Goal: Task Accomplishment & Management: Complete application form

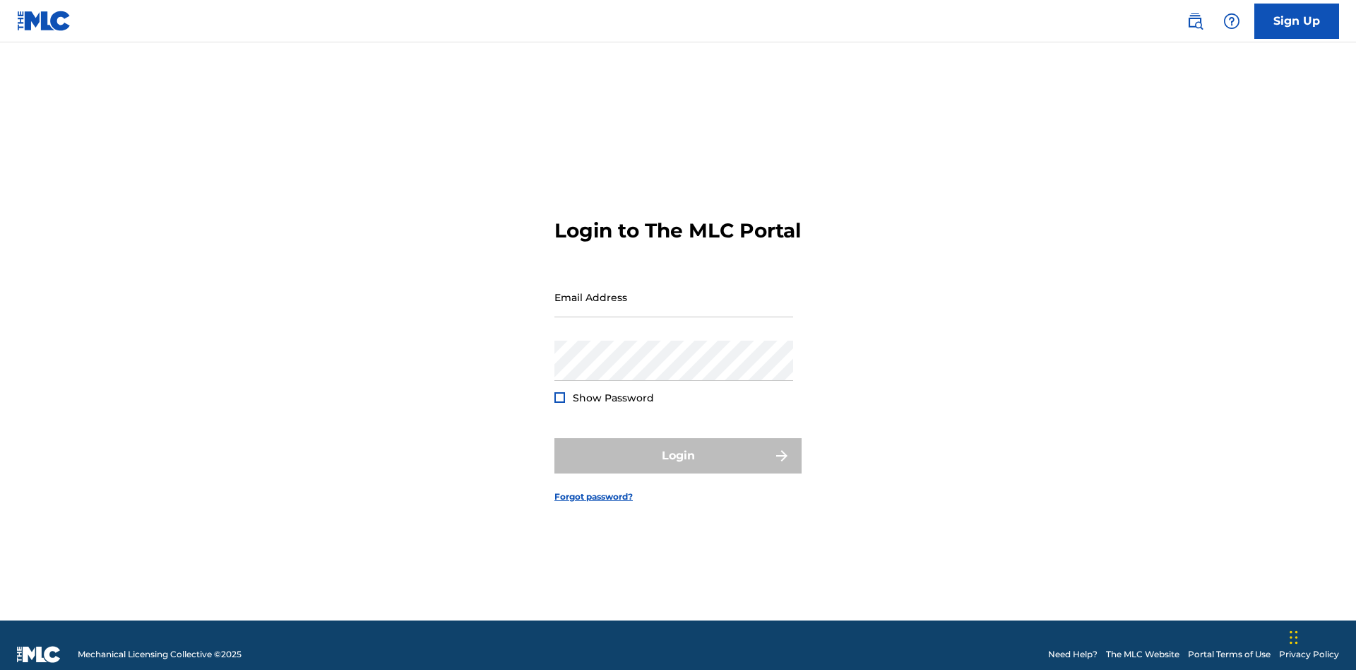
scroll to position [18, 0]
click at [674, 290] on input "Email Address" at bounding box center [673, 297] width 239 height 40
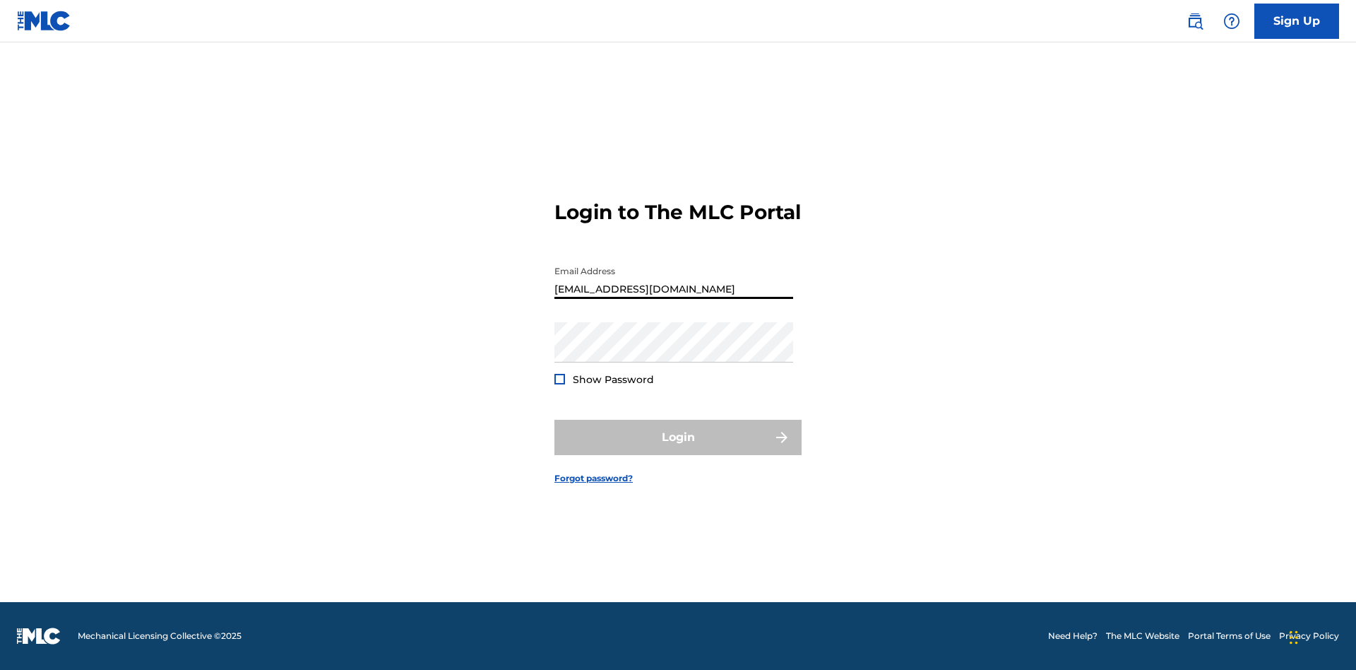
type input "[EMAIL_ADDRESS][DOMAIN_NAME]"
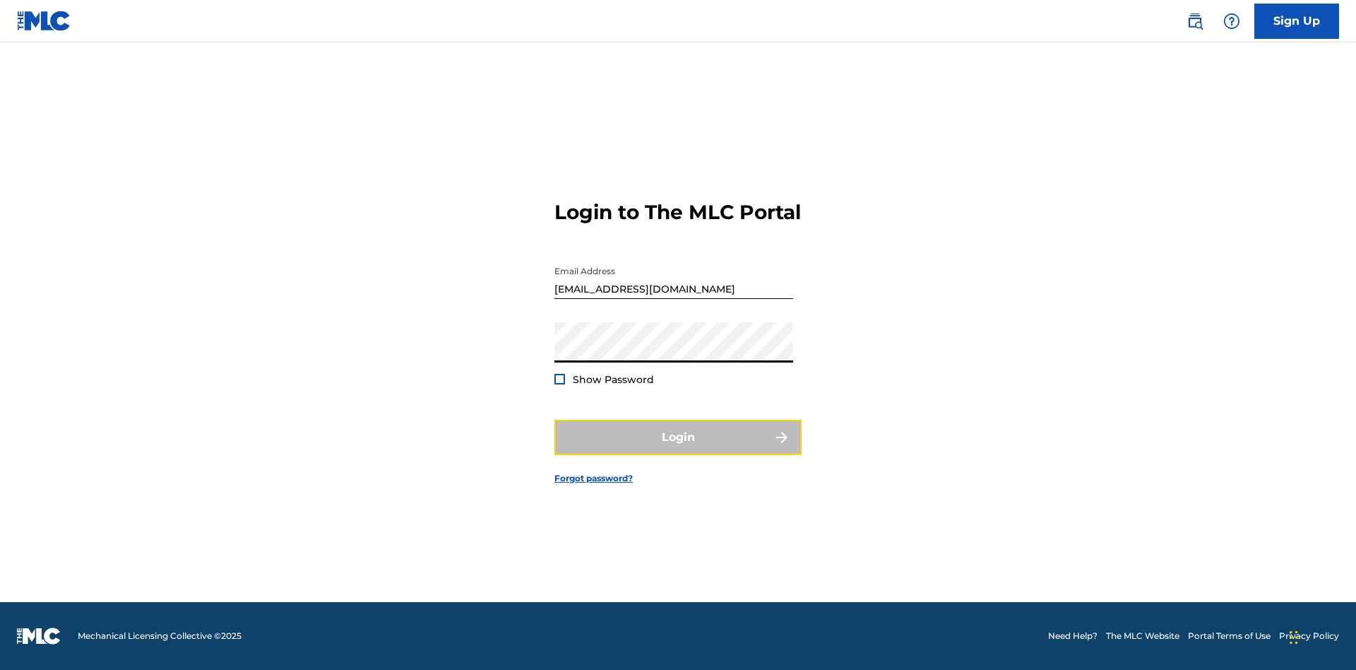
click at [678, 449] on button "Login" at bounding box center [677, 437] width 247 height 35
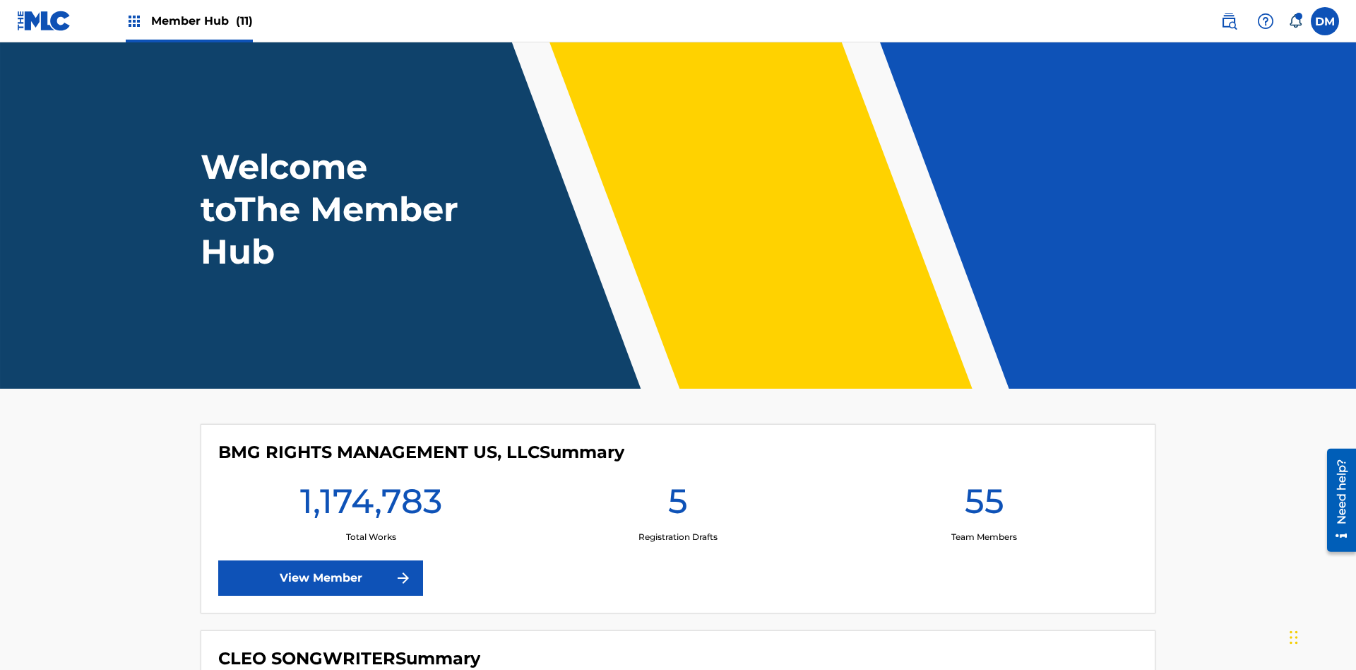
scroll to position [61, 0]
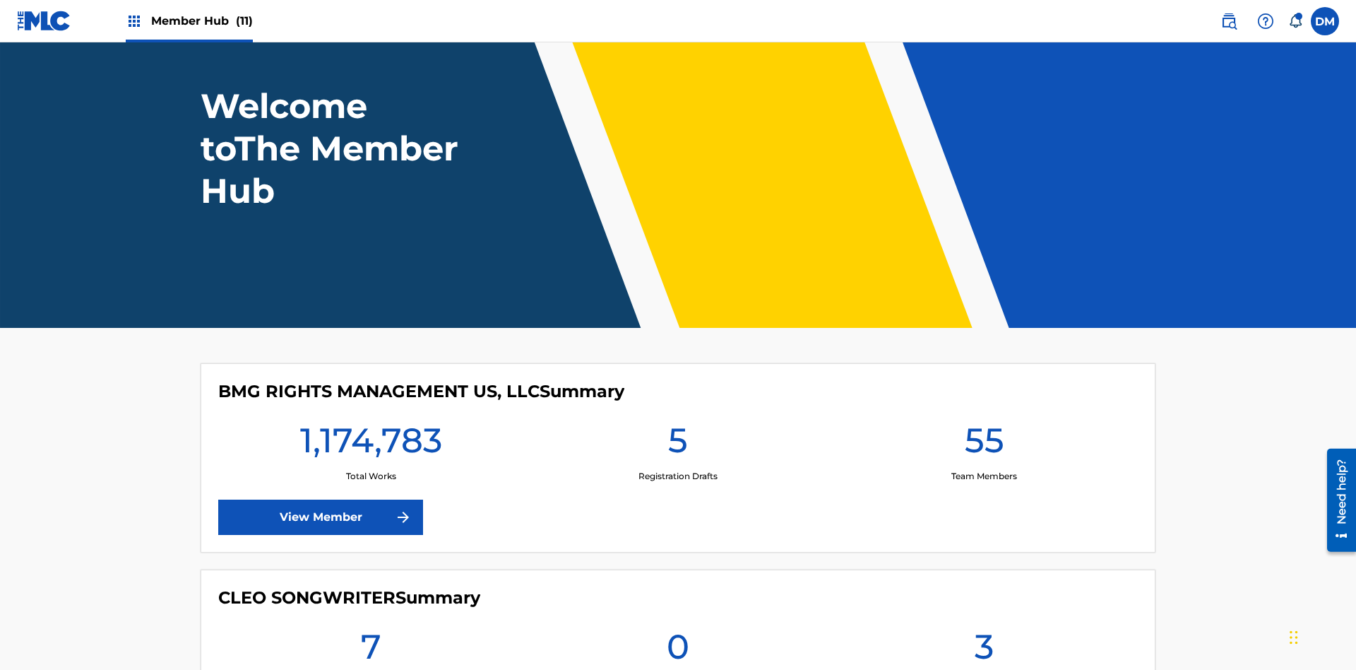
click at [201, 20] on span "Member Hub (11)" at bounding box center [202, 21] width 102 height 16
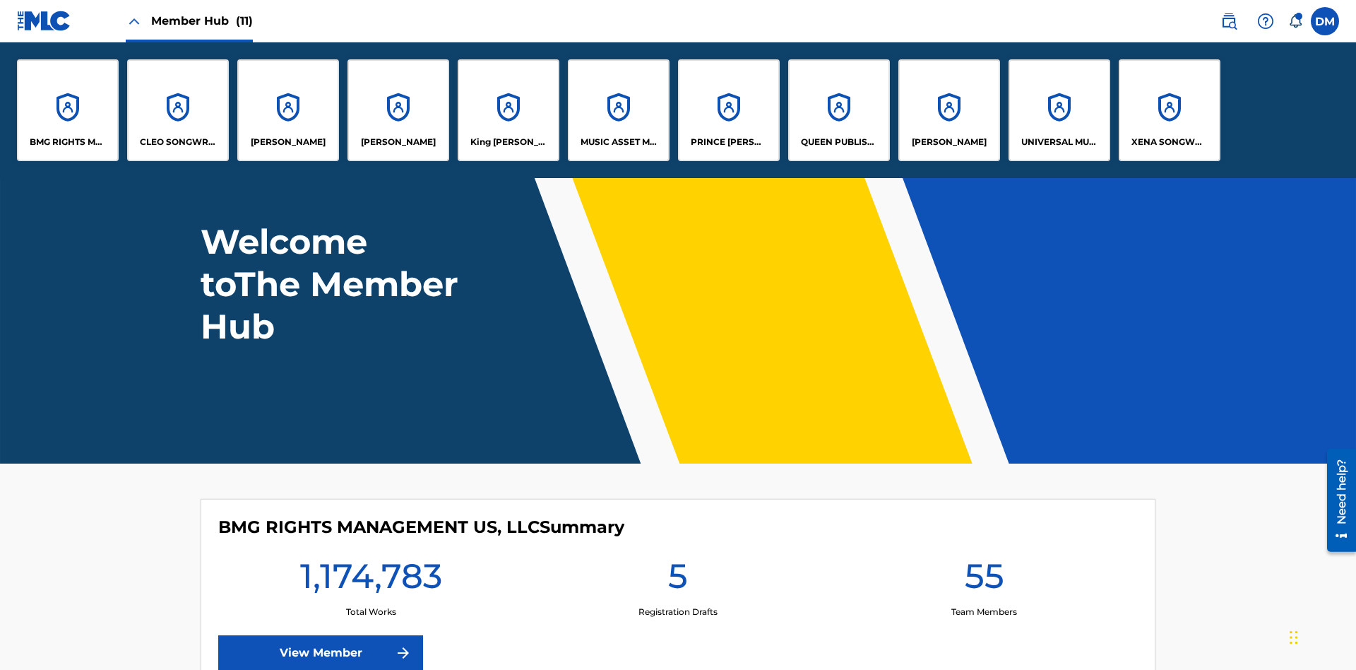
scroll to position [0, 0]
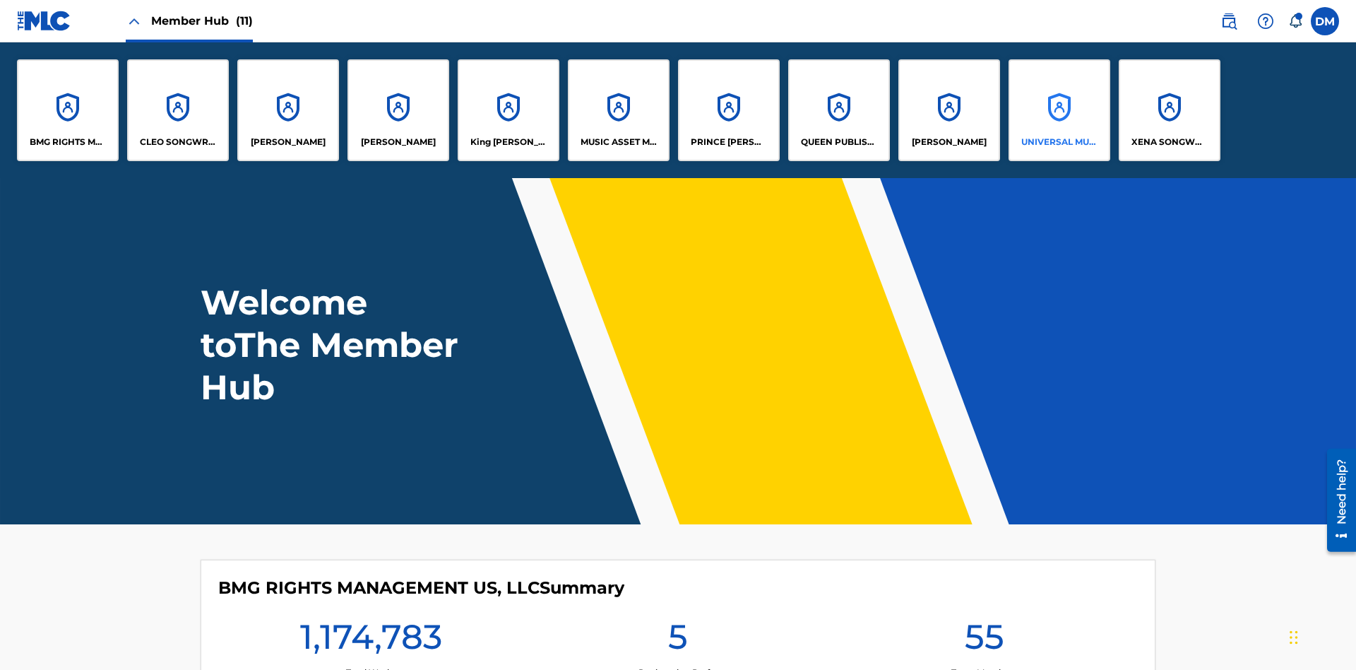
click at [1059, 142] on p "UNIVERSAL MUSIC PUB GROUP" at bounding box center [1059, 142] width 77 height 13
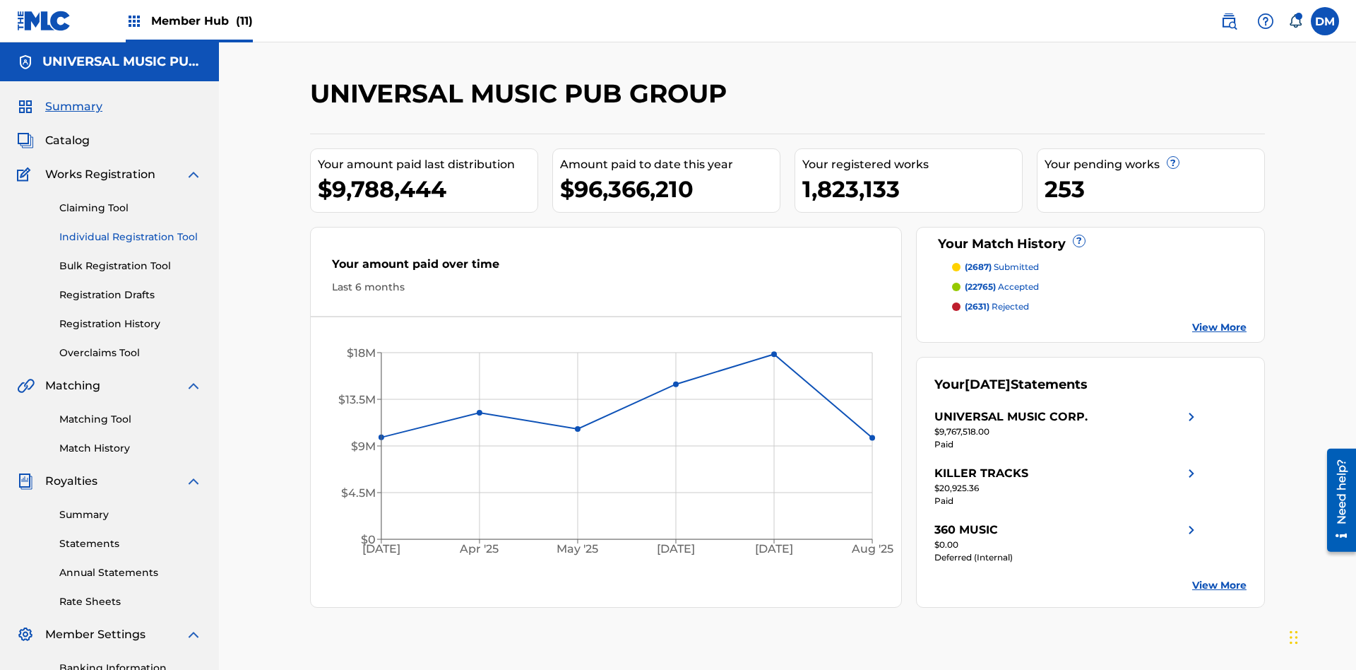
click at [131, 230] on link "Individual Registration Tool" at bounding box center [130, 237] width 143 height 15
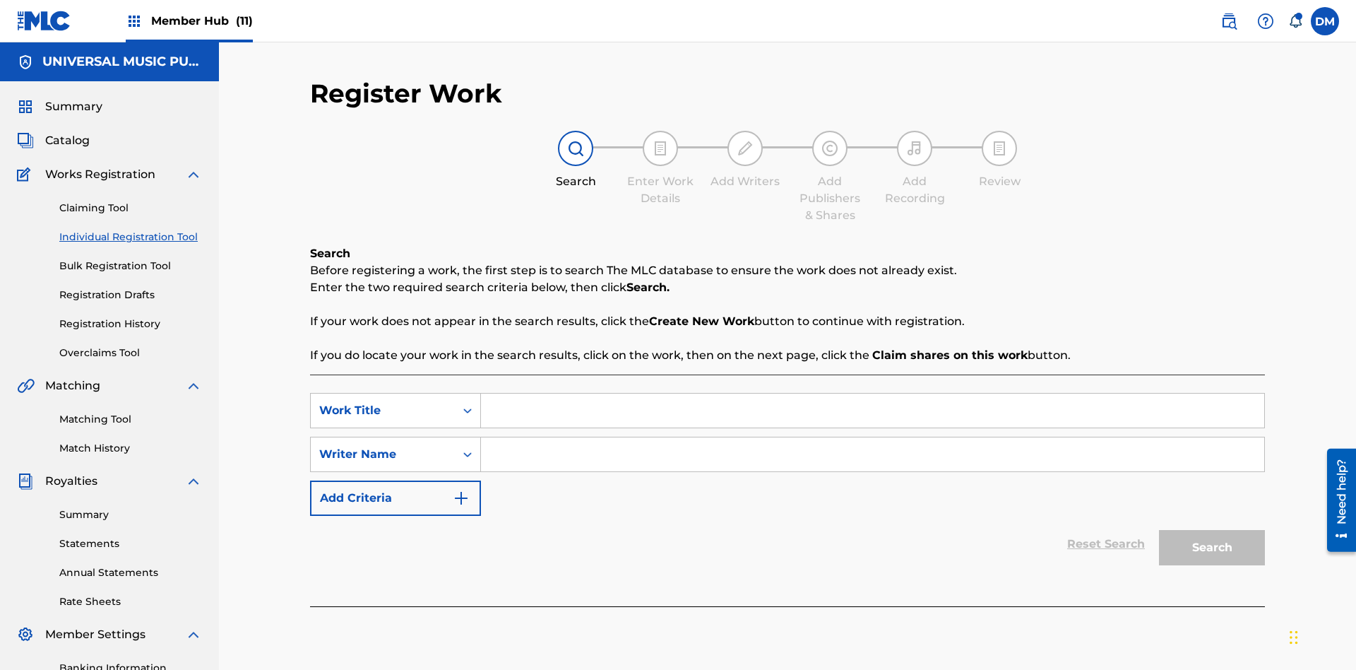
click at [872, 393] on input "Search Form" at bounding box center [872, 410] width 783 height 34
type input "Save At Publishers-Add Shares Page Prior To Linking Writers"
click at [872, 437] on input "Search Form" at bounding box center [872, 454] width 783 height 34
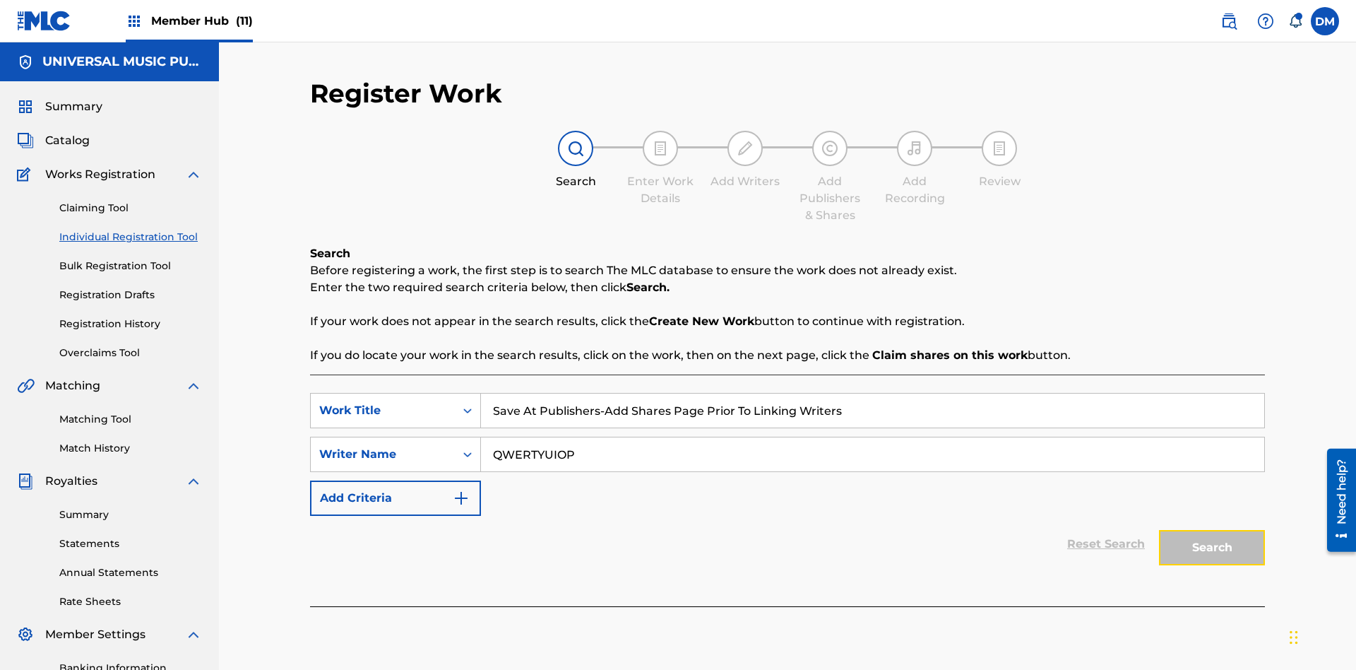
click at [1212, 530] on button "Search" at bounding box center [1212, 547] width 106 height 35
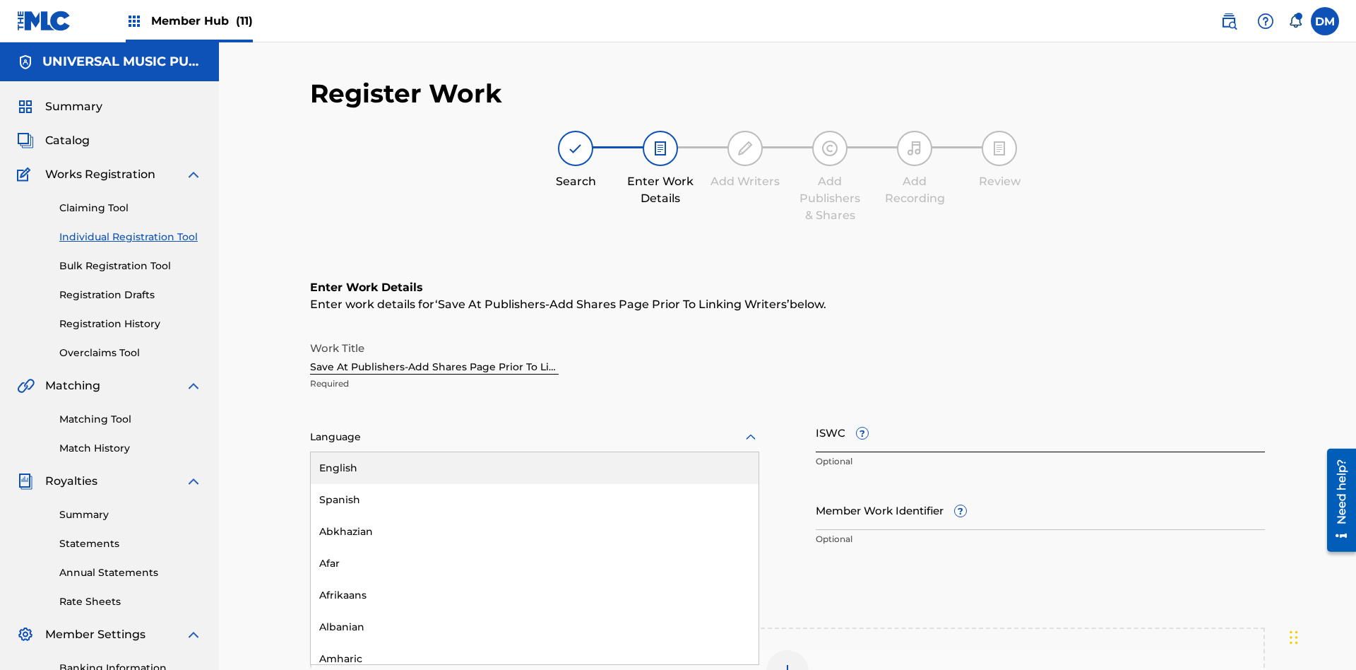
click at [535, 547] on div "Afar" at bounding box center [535, 563] width 448 height 32
click at [1040, 489] on input "Member Work Identifier ?" at bounding box center [1040, 509] width 449 height 40
type input "[PHONE_NUMBER]"
click at [1040, 412] on input "ISWC ?" at bounding box center [1040, 432] width 449 height 40
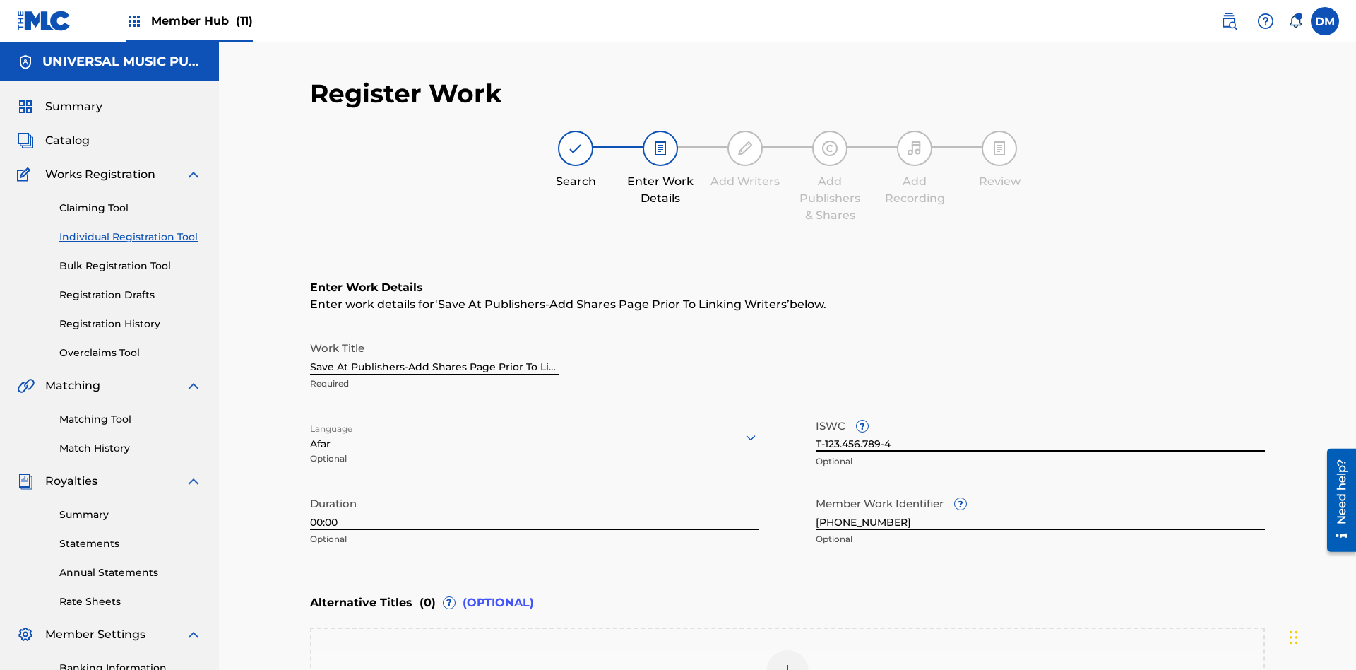
type input "T-123.456.789-4"
click at [788, 663] on img at bounding box center [787, 671] width 17 height 17
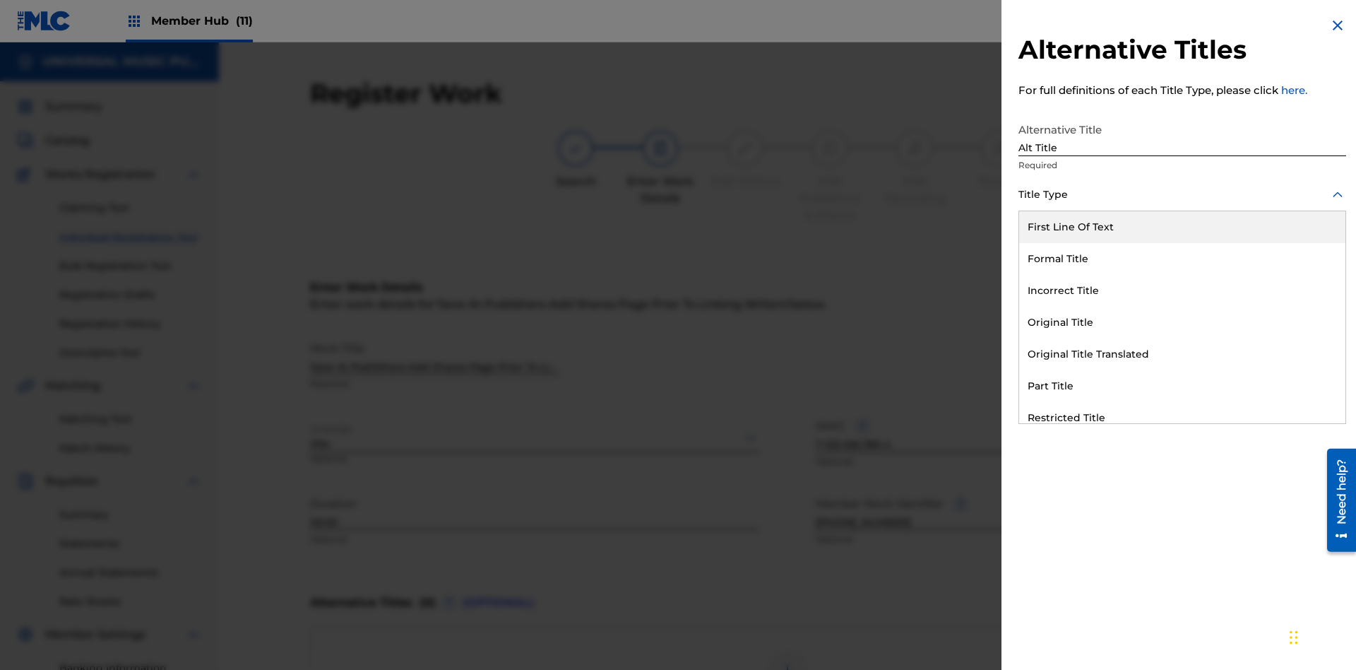
click at [1182, 322] on div "Original Title" at bounding box center [1182, 323] width 326 height 32
click at [1182, 258] on div at bounding box center [1183, 258] width 328 height 18
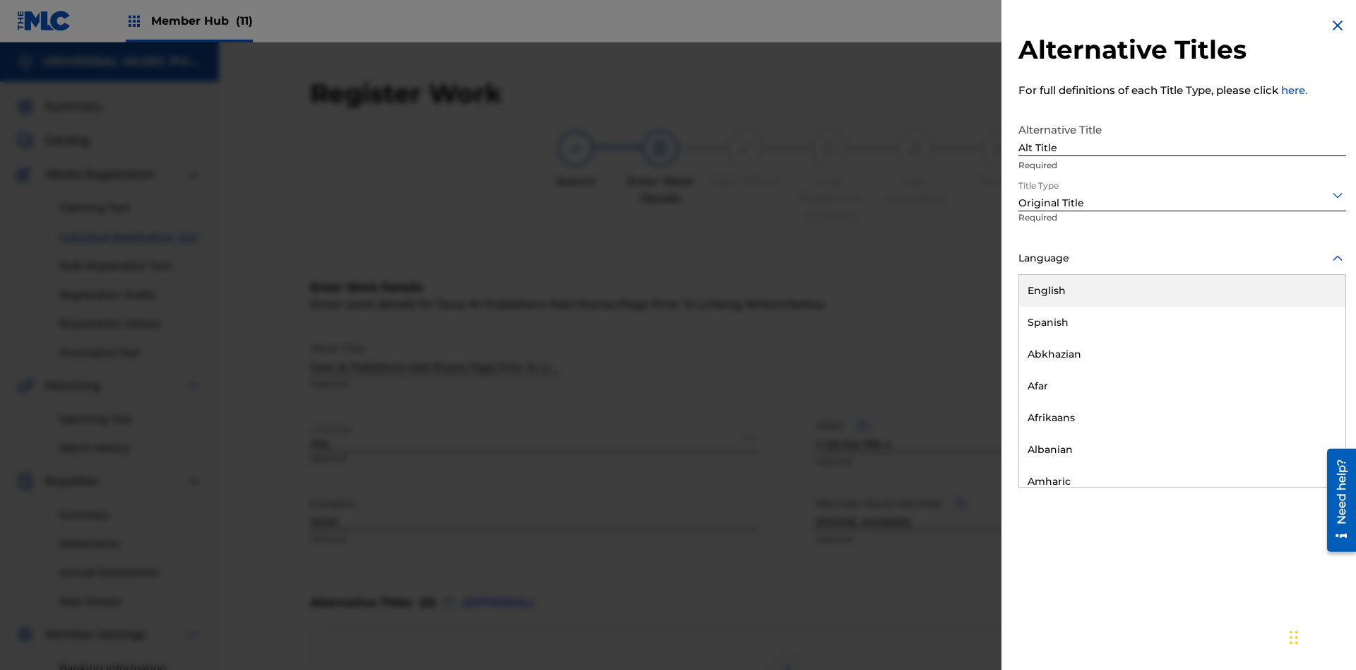
click at [1304, 340] on button "Add Title" at bounding box center [1304, 340] width 85 height 35
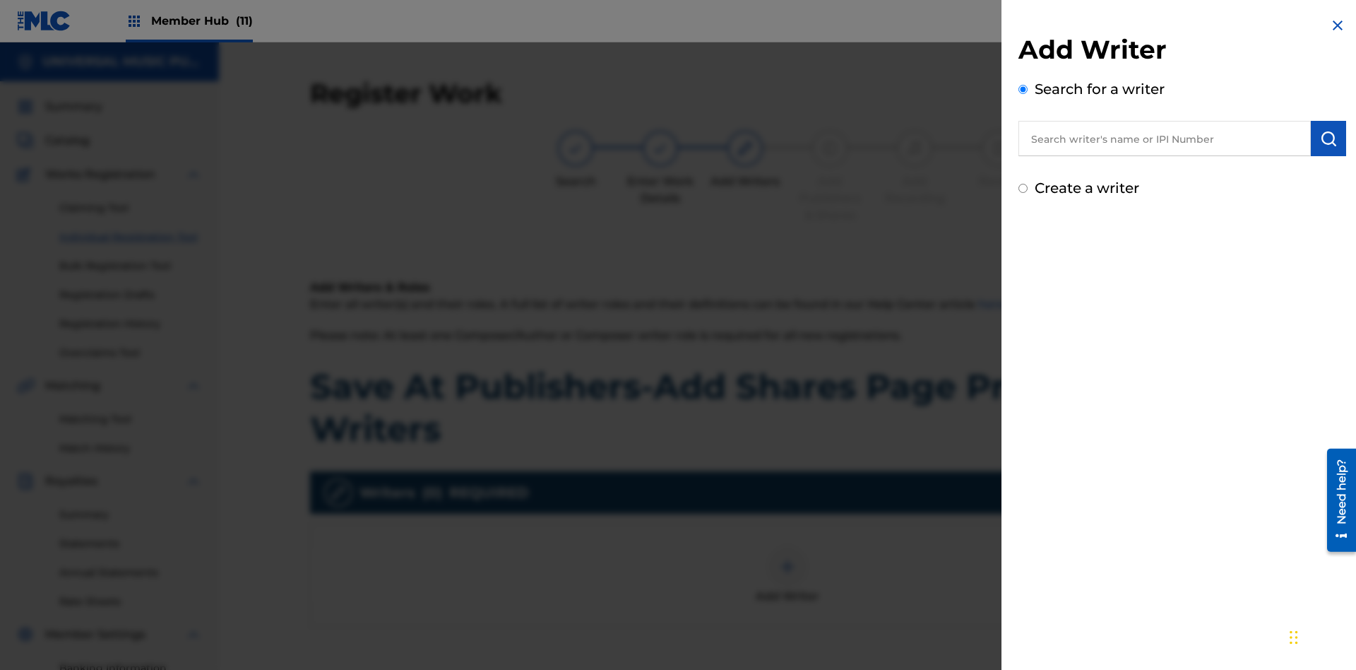
click at [1165, 138] on input "text" at bounding box center [1165, 138] width 292 height 35
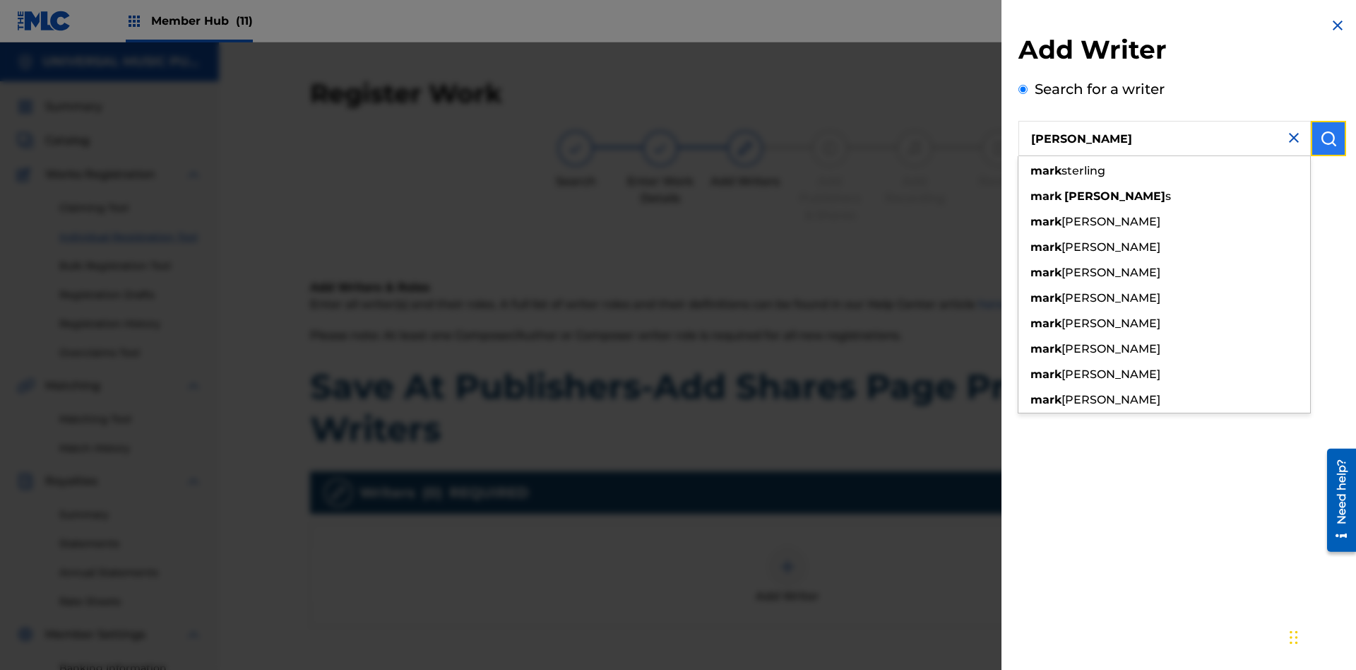
click at [1329, 138] on img "submit" at bounding box center [1328, 138] width 17 height 17
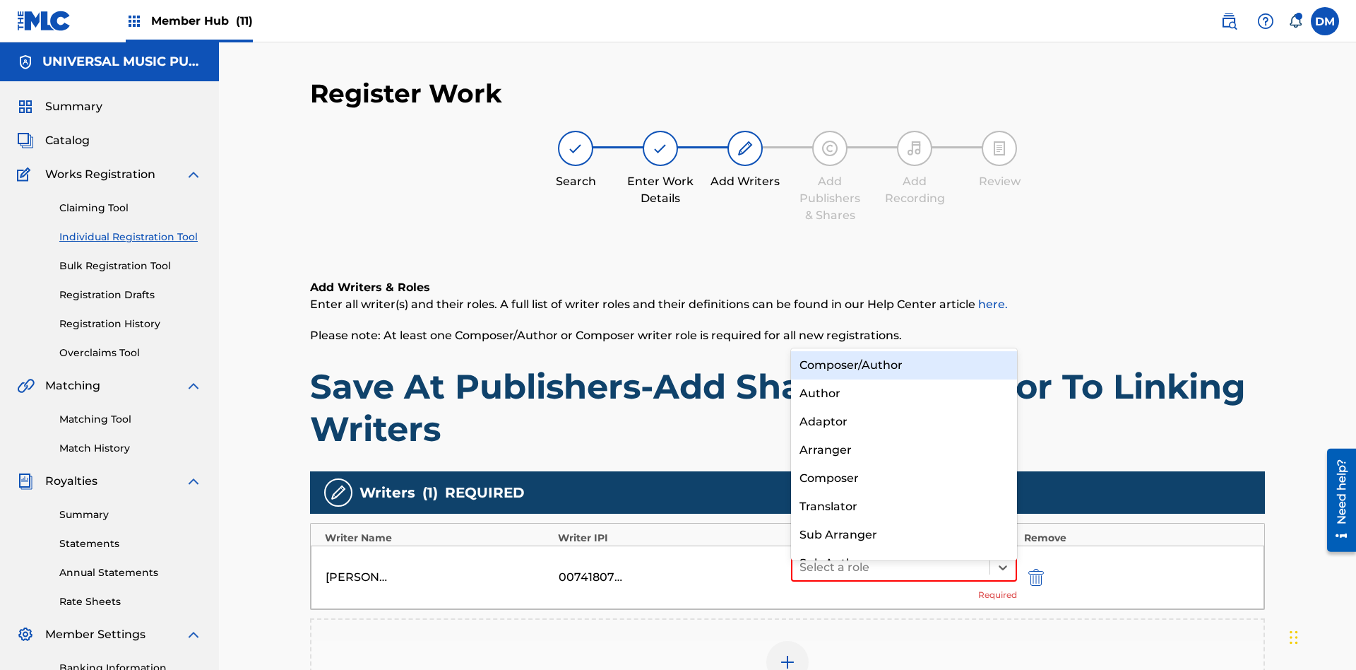
click at [903, 477] on div "Composer" at bounding box center [904, 478] width 226 height 28
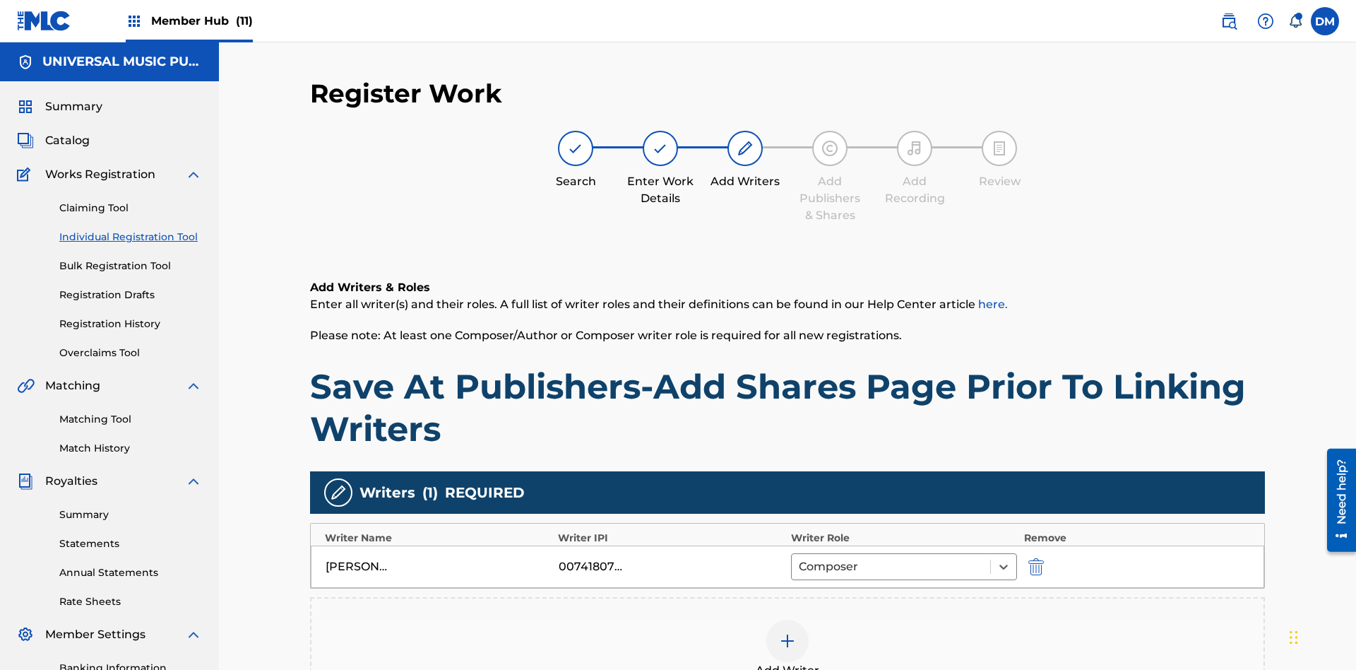
scroll to position [219, 0]
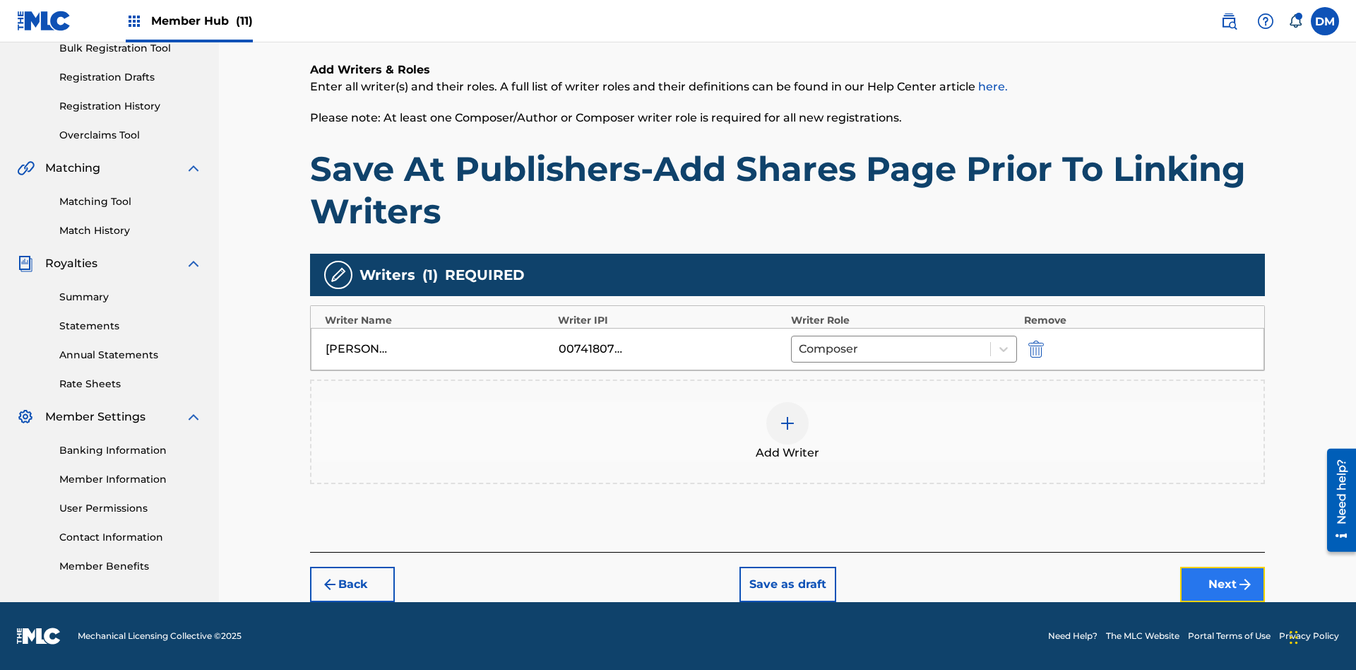
click at [1223, 584] on button "Next" at bounding box center [1222, 583] width 85 height 35
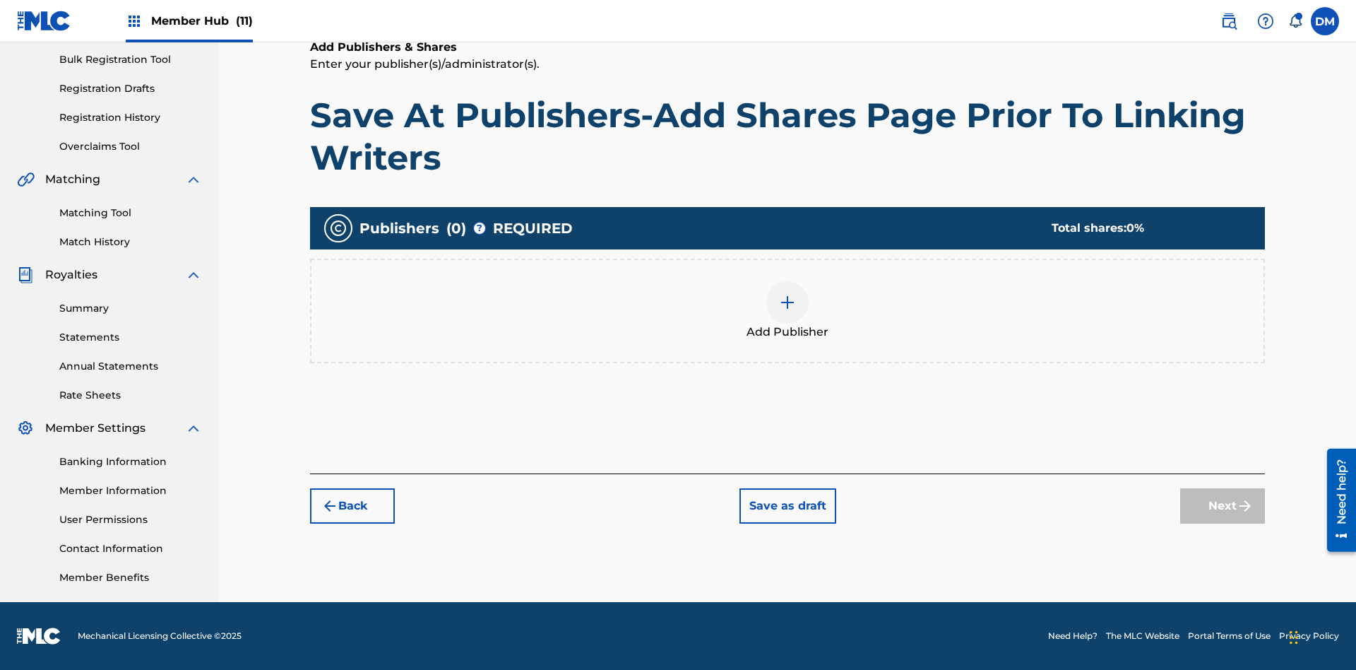
click at [788, 302] on img at bounding box center [787, 302] width 17 height 17
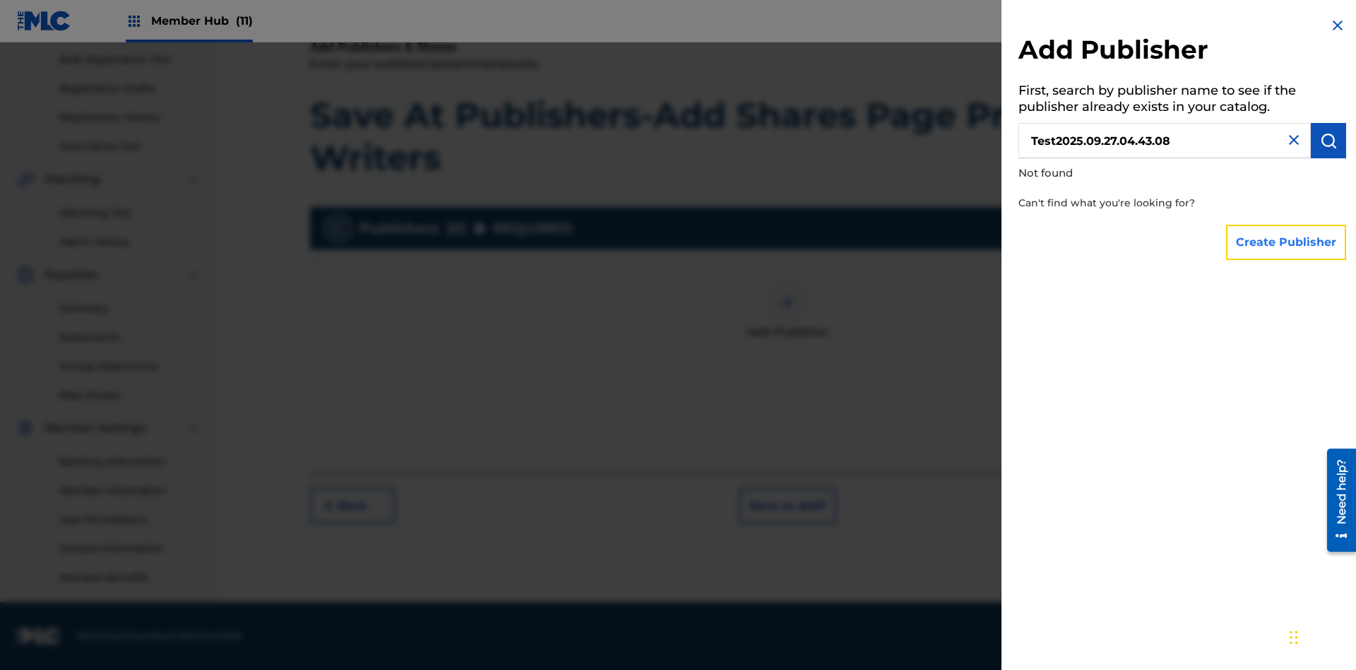
click at [1287, 242] on button "Create Publisher" at bounding box center [1286, 242] width 120 height 35
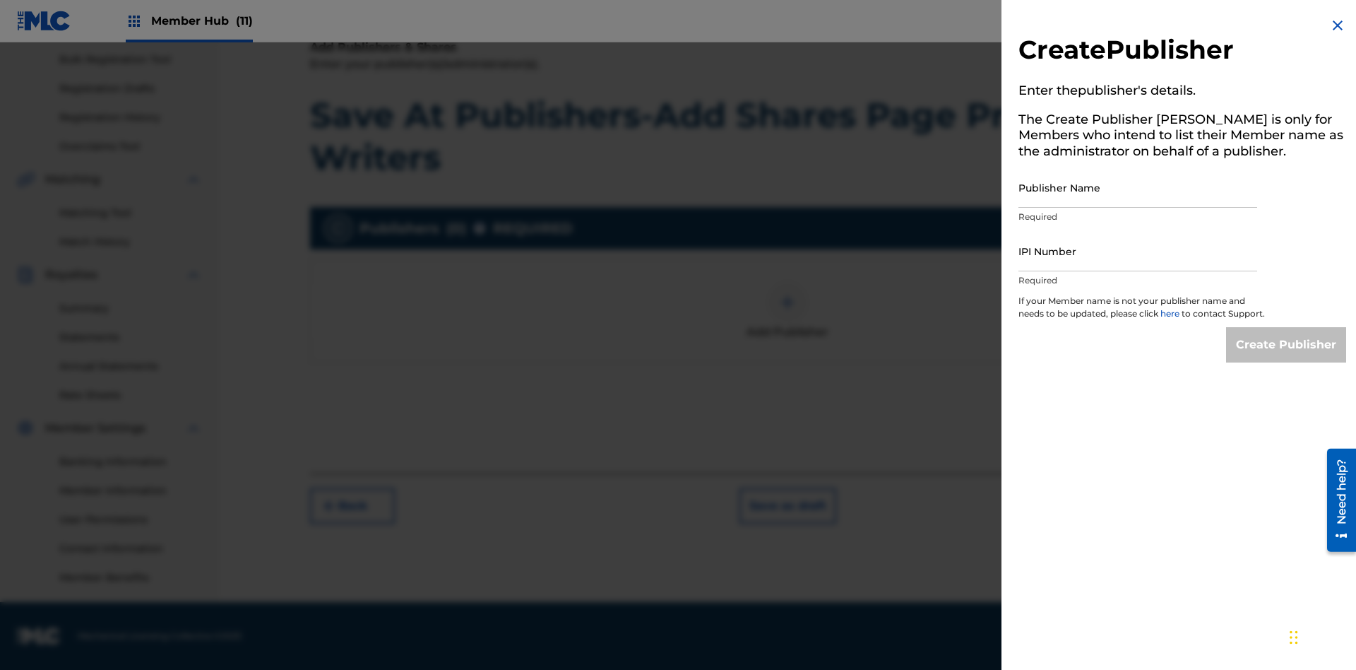
click at [1138, 187] on input "Publisher Name" at bounding box center [1138, 187] width 239 height 40
click at [1138, 251] on input "IPI Number" at bounding box center [1138, 251] width 239 height 40
click at [1287, 357] on input "Create Publisher" at bounding box center [1286, 344] width 120 height 35
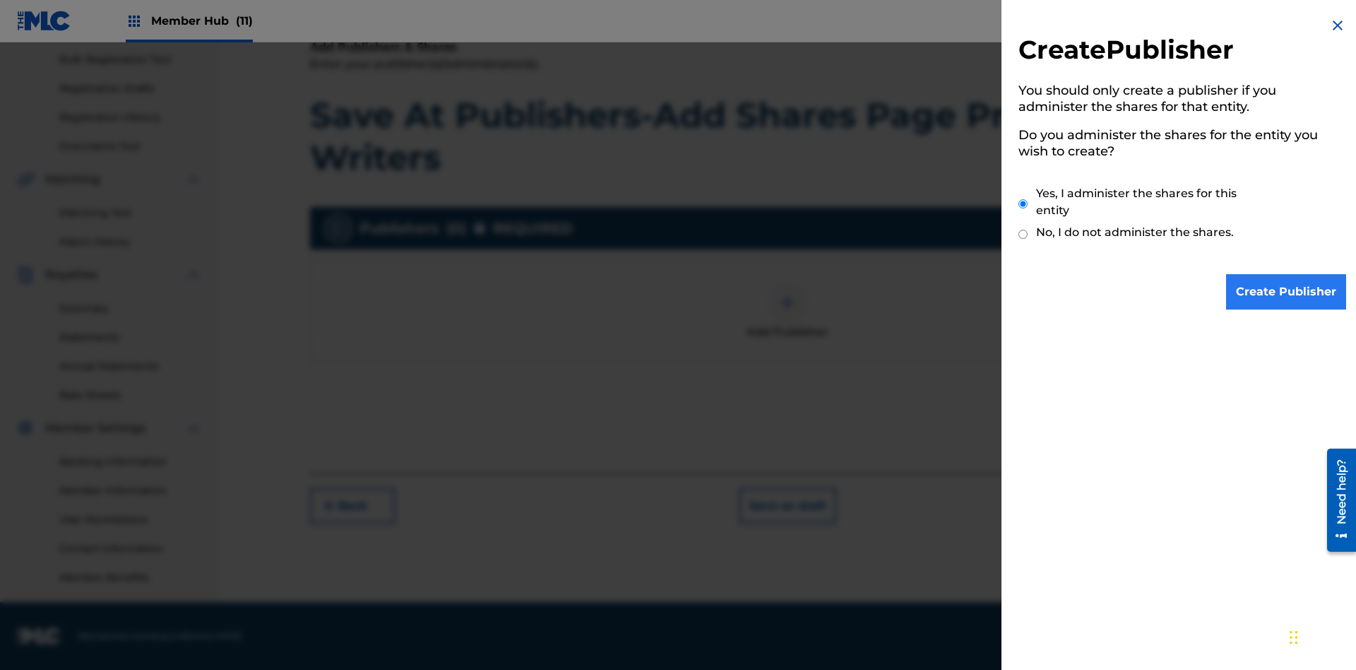
click at [1023, 203] on input "Yes, I administer the shares for this entity" at bounding box center [1023, 204] width 9 height 30
click at [1287, 292] on input "Create Publisher" at bounding box center [1286, 291] width 120 height 35
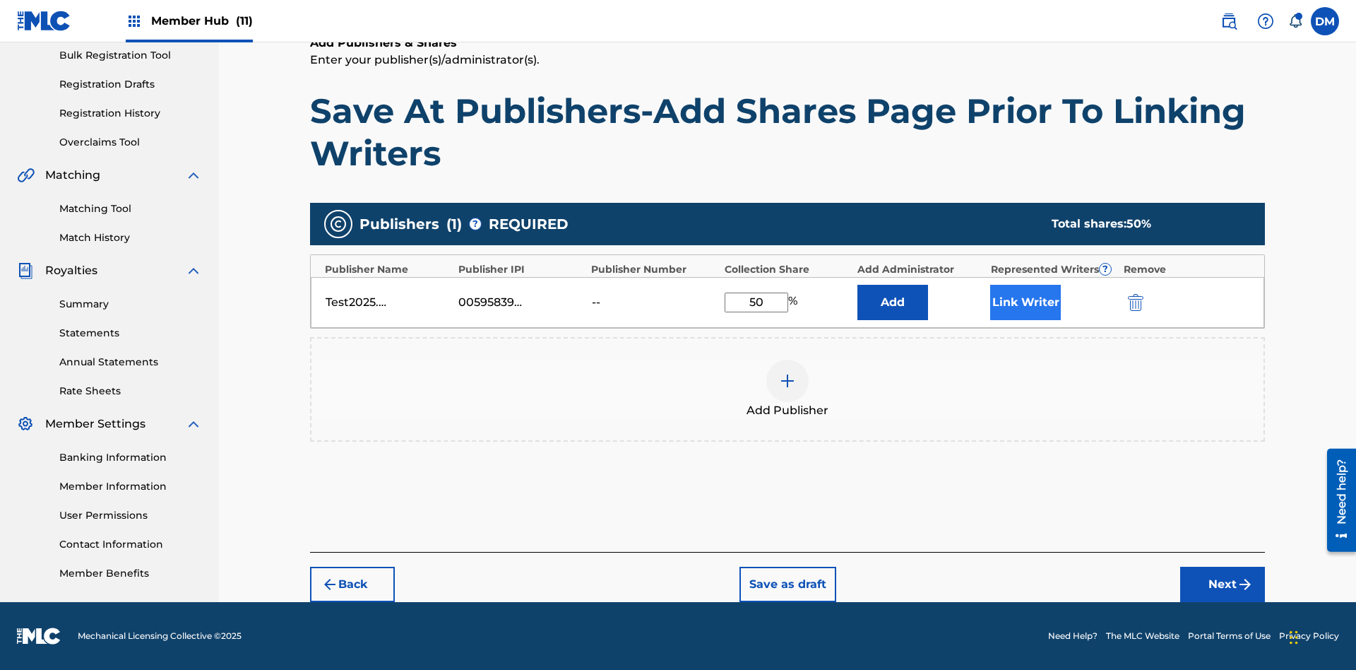
type input "50"
click at [1026, 302] on button "Link Writer" at bounding box center [1025, 302] width 71 height 35
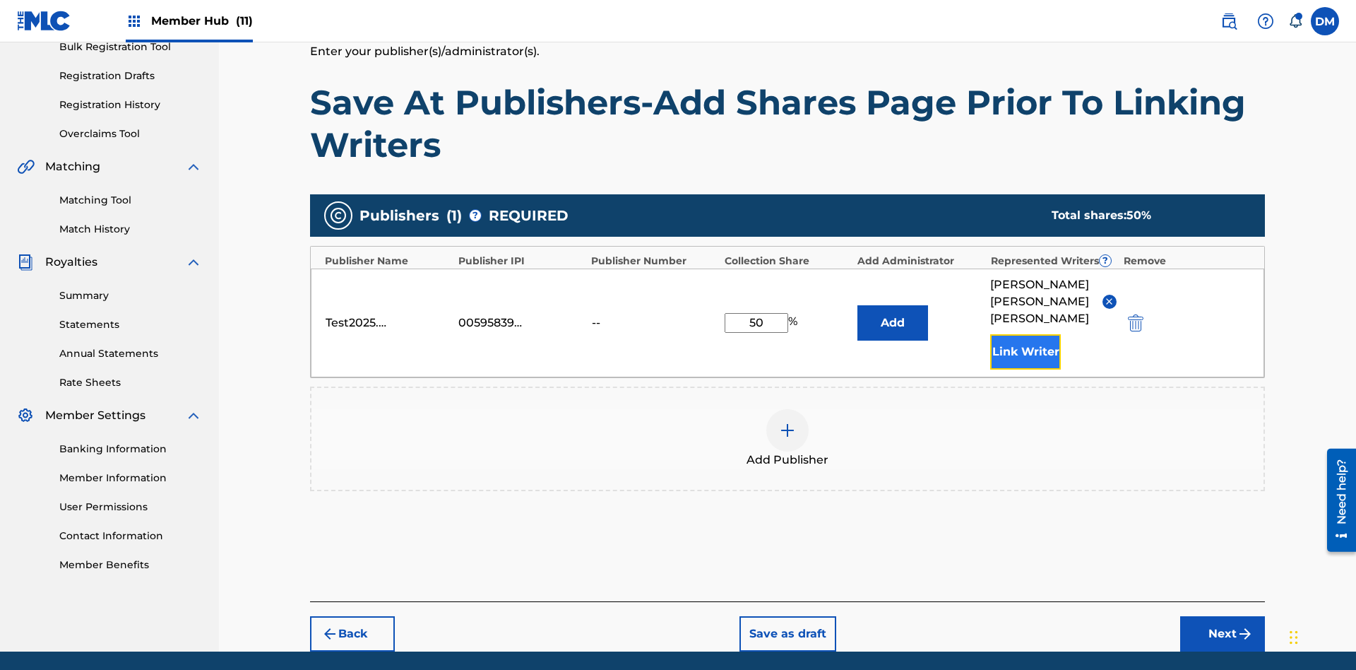
click at [1026, 334] on button "Link Writer" at bounding box center [1025, 351] width 71 height 35
click at [893, 305] on button "Add" at bounding box center [892, 322] width 71 height 35
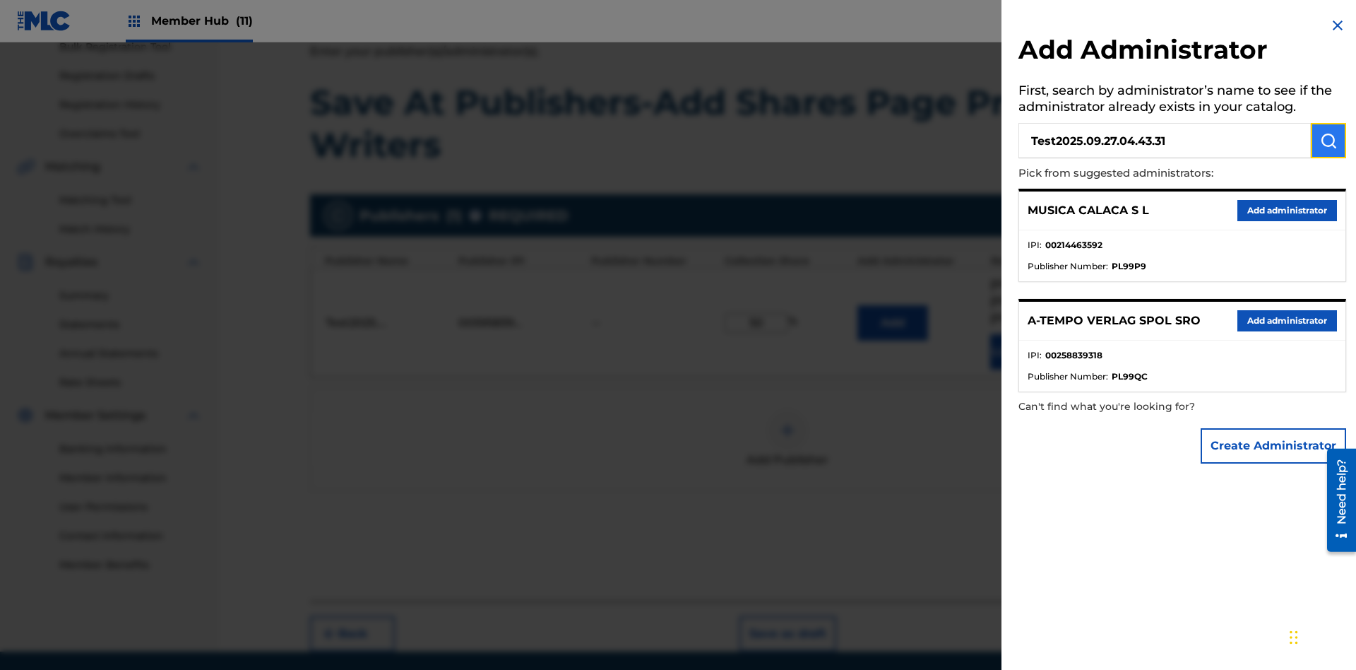
click at [1329, 141] on img "submit" at bounding box center [1328, 140] width 17 height 17
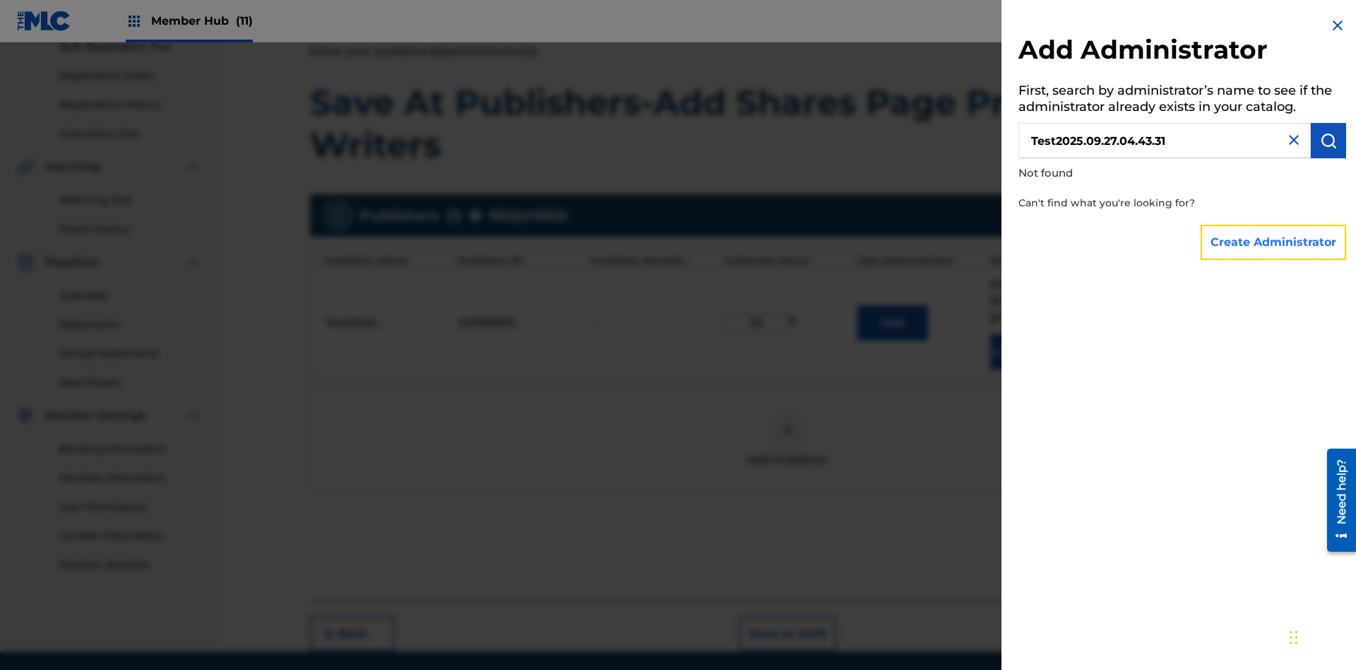
click at [1274, 242] on button "Create Administrator" at bounding box center [1274, 242] width 146 height 35
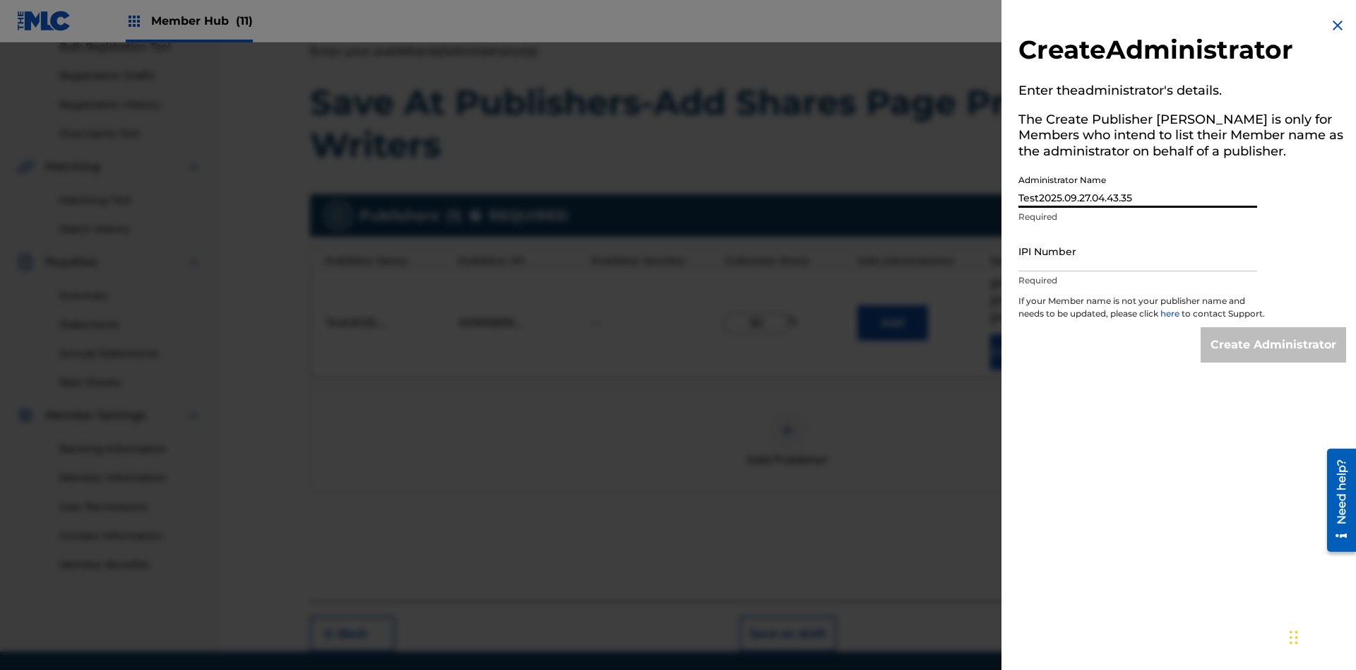
type input "Test2025.09.27.04.43.35"
click at [1138, 251] on input "IPI Number" at bounding box center [1138, 251] width 239 height 40
type input "00595839777"
click at [1274, 357] on input "Create Administrator" at bounding box center [1274, 344] width 146 height 35
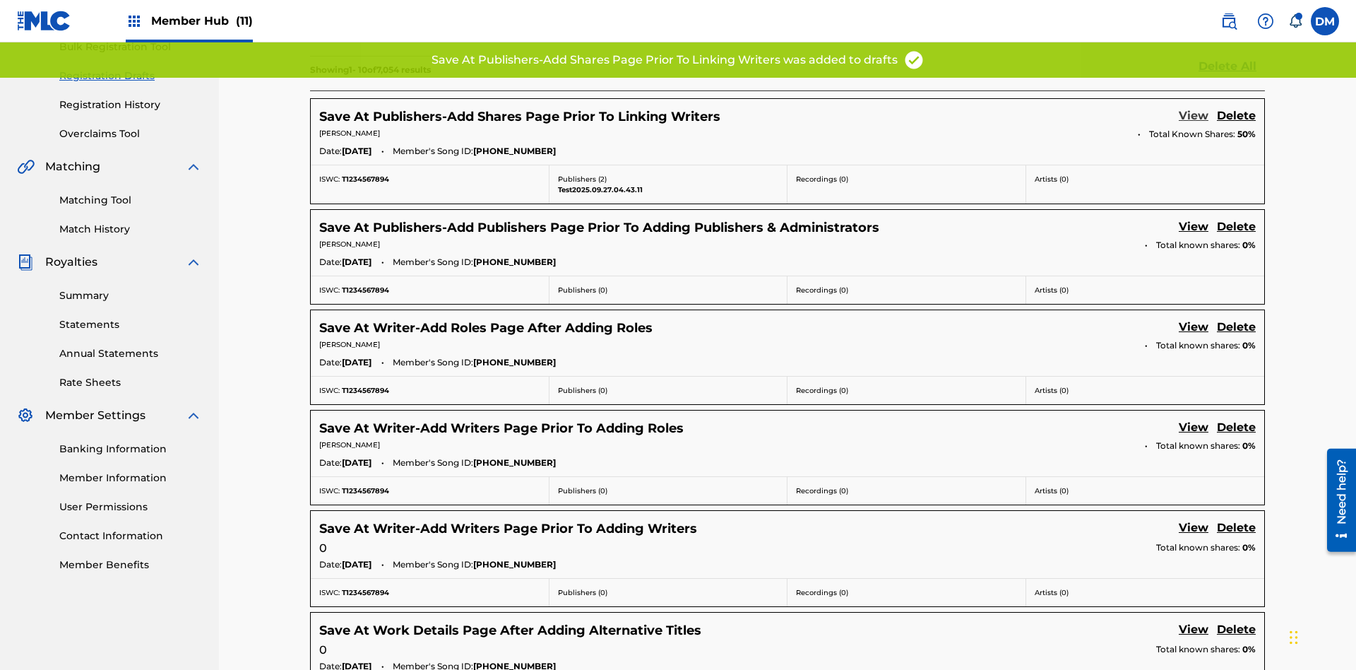
click at [1194, 107] on link "View" at bounding box center [1194, 116] width 30 height 19
